Goal: Task Accomplishment & Management: Manage account settings

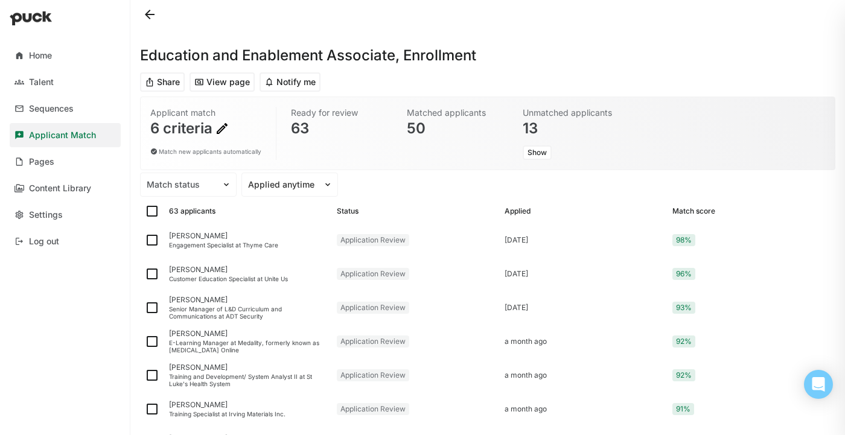
scroll to position [272, 0]
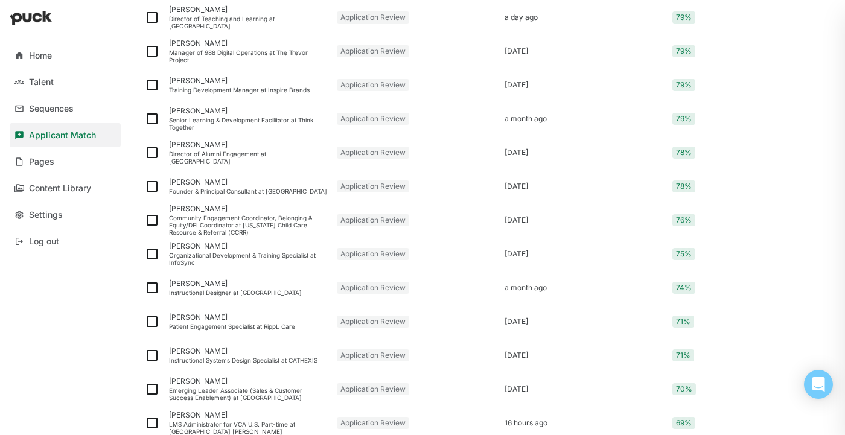
scroll to position [1302, 0]
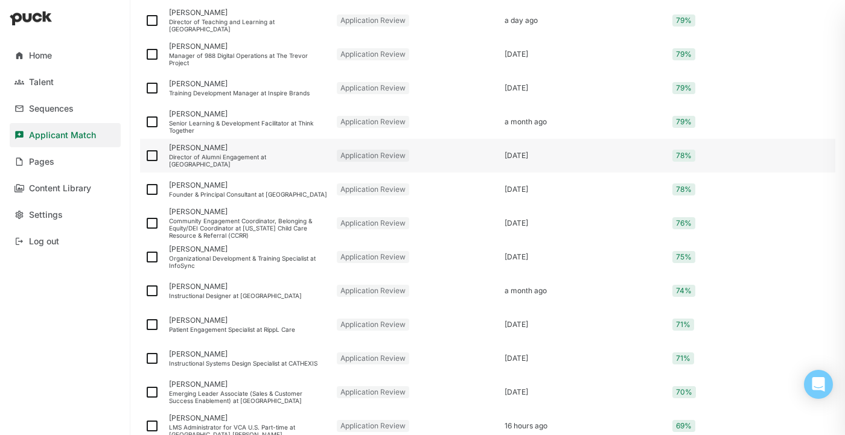
click at [242, 152] on div "[PERSON_NAME]" at bounding box center [248, 148] width 158 height 8
